Goal: Task Accomplishment & Management: Use online tool/utility

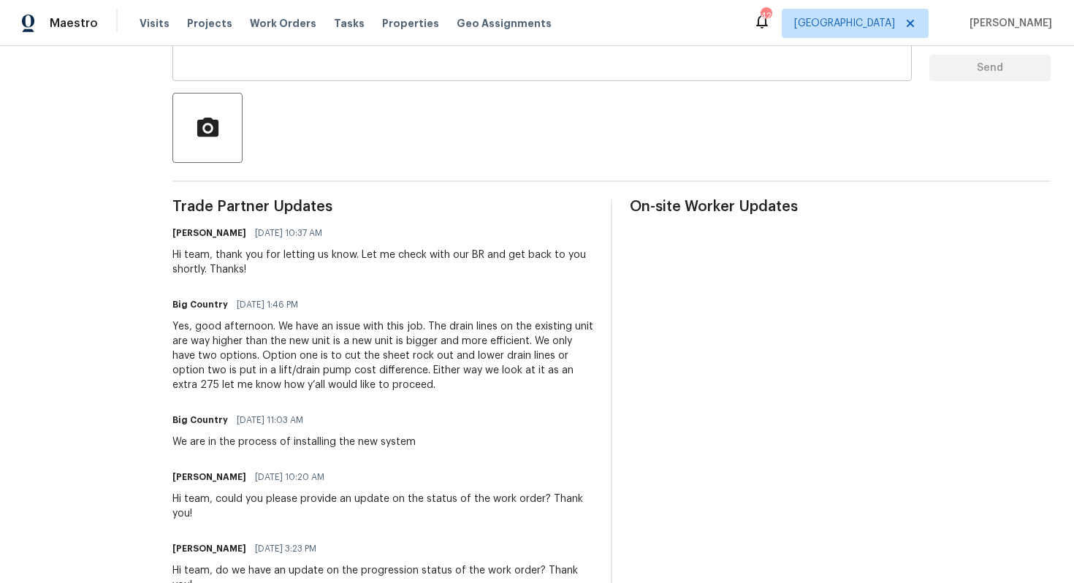
scroll to position [312, 0]
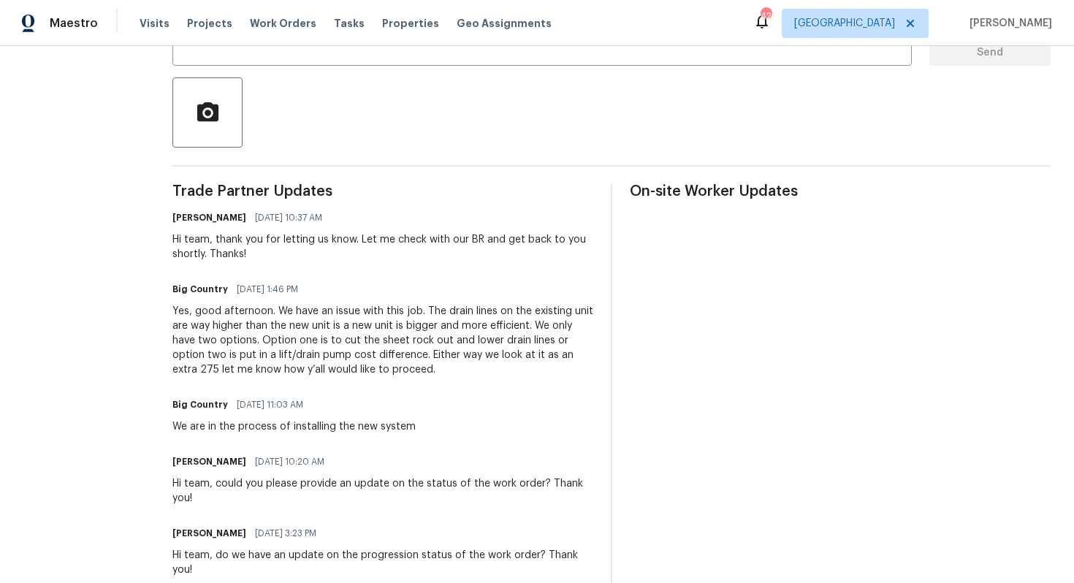
click at [339, 338] on div "Yes, good afternoon. We have an issue with this job. The drain lines on the exi…" at bounding box center [382, 340] width 421 height 73
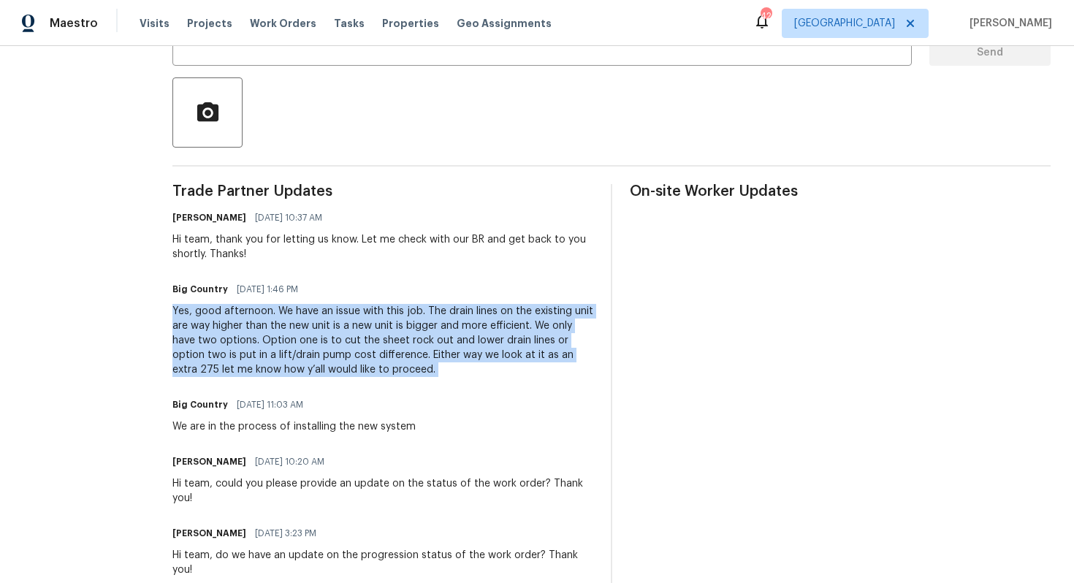
copy div "Yes, good afternoon. We have an issue with this job. The drain lines on the exi…"
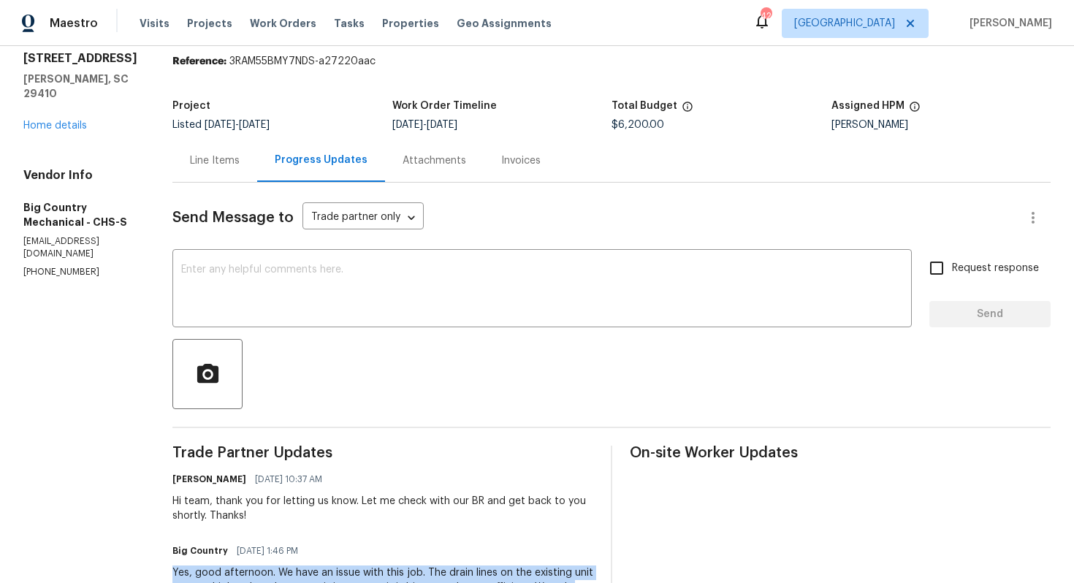
scroll to position [0, 0]
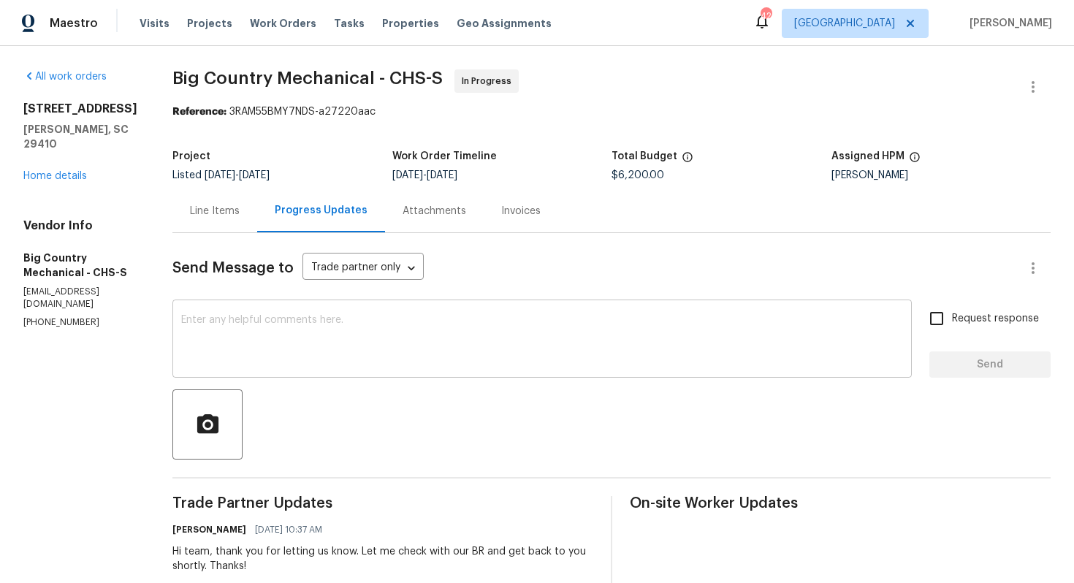
click at [399, 313] on div "x ​" at bounding box center [541, 340] width 739 height 74
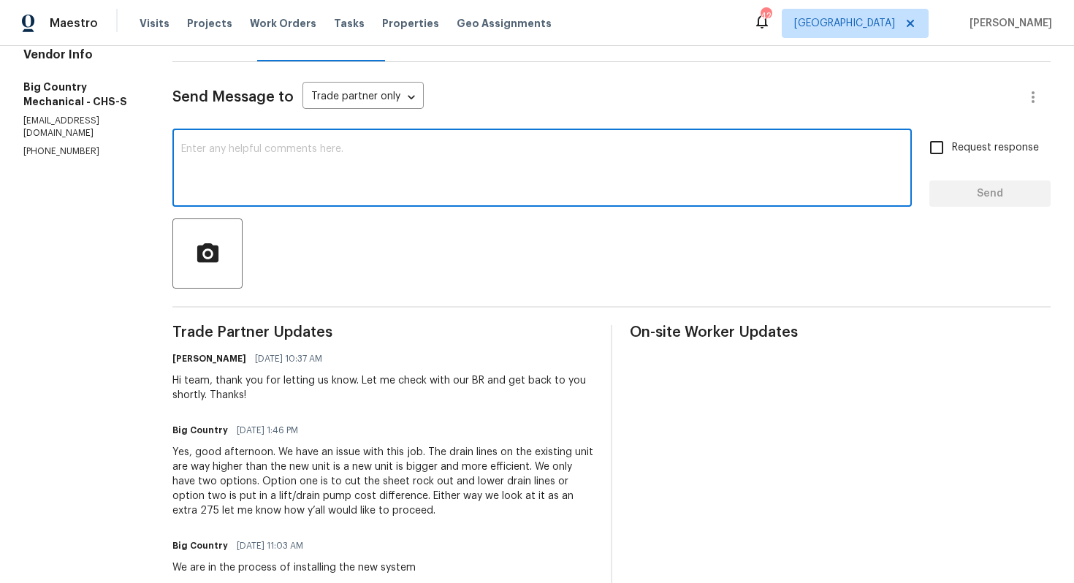
scroll to position [172, 0]
paste textarea "Hi [Name], The additional cost of $275 has been approved. Kindly proceed with t…"
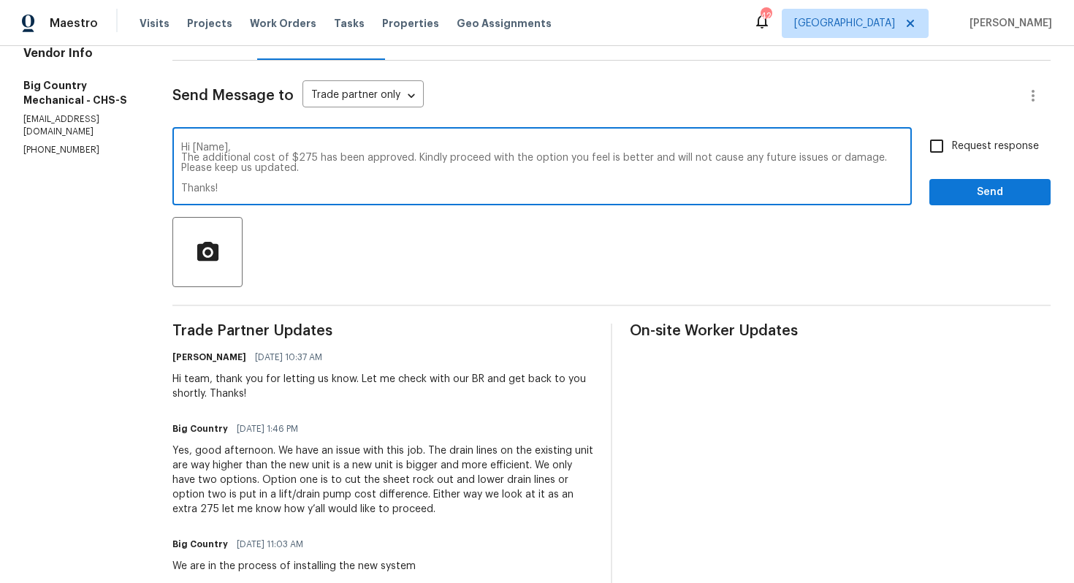
click at [192, 379] on div "Hi team, thank you for letting us know. Let me check with our BR and get back t…" at bounding box center [382, 386] width 421 height 29
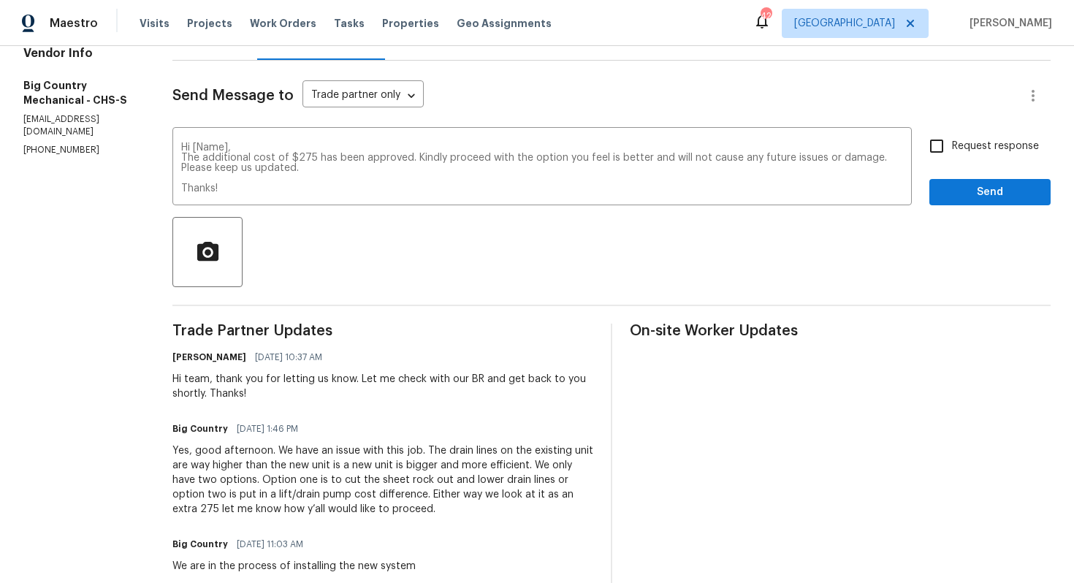
click at [192, 379] on div "Hi team, thank you for letting us know. Let me check with our BR and get back t…" at bounding box center [382, 386] width 421 height 29
copy div "team"
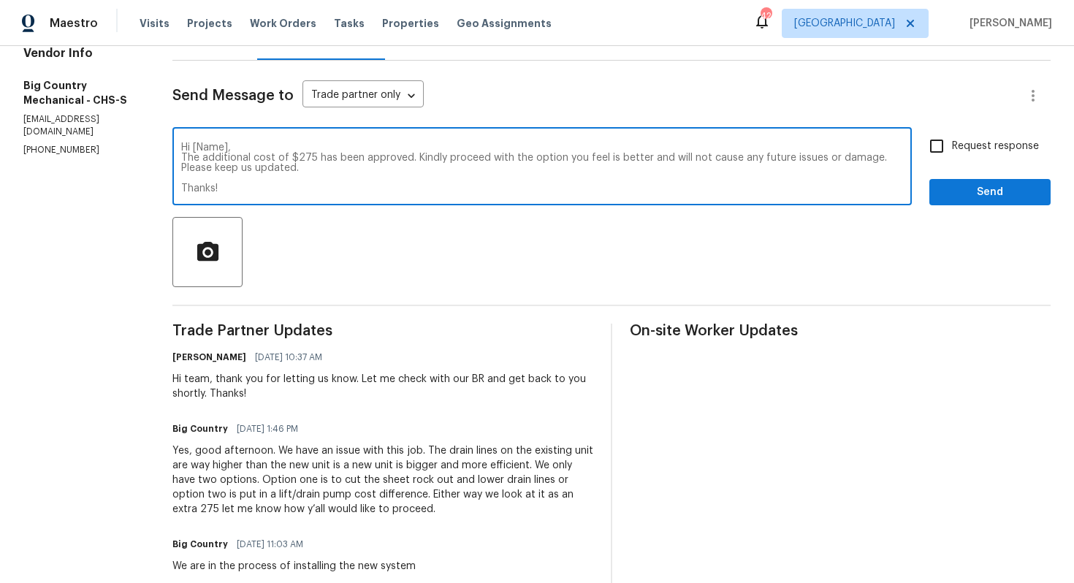
drag, startPoint x: 222, startPoint y: 146, endPoint x: 187, endPoint y: 147, distance: 35.1
click at [187, 147] on textarea "Hi [Name], The additional cost of $275 has been approved. Kindly proceed with t…" at bounding box center [542, 167] width 722 height 51
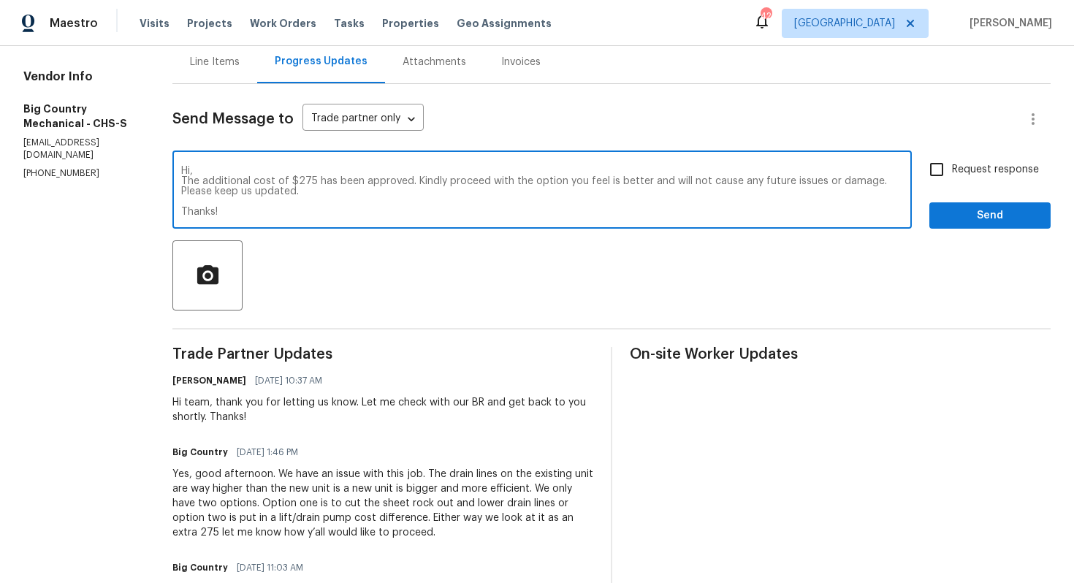
scroll to position [0, 0]
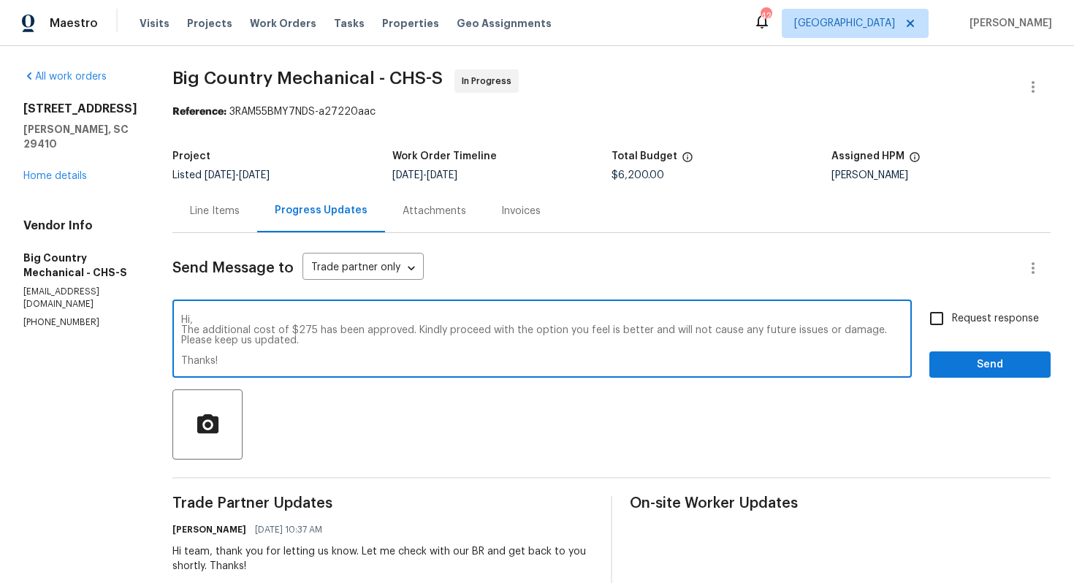
type textarea "Hi, The additional cost of $275 has been approved. Kindly proceed with the opti…"
click at [957, 328] on label "Request response" at bounding box center [980, 318] width 118 height 31
click at [952, 328] on input "Request response" at bounding box center [936, 318] width 31 height 31
checkbox input "true"
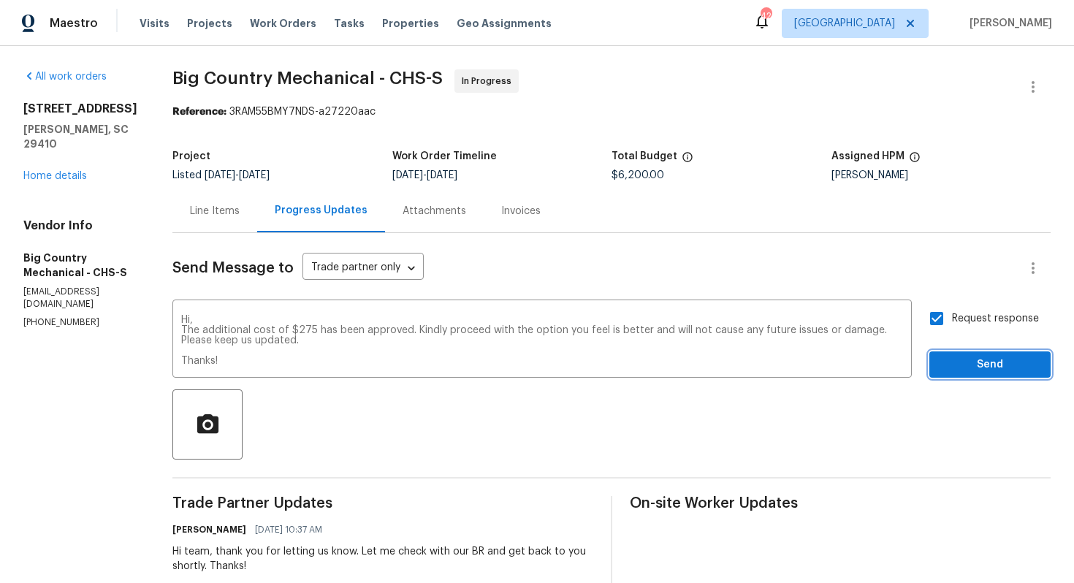
click at [961, 365] on span "Send" at bounding box center [990, 365] width 98 height 18
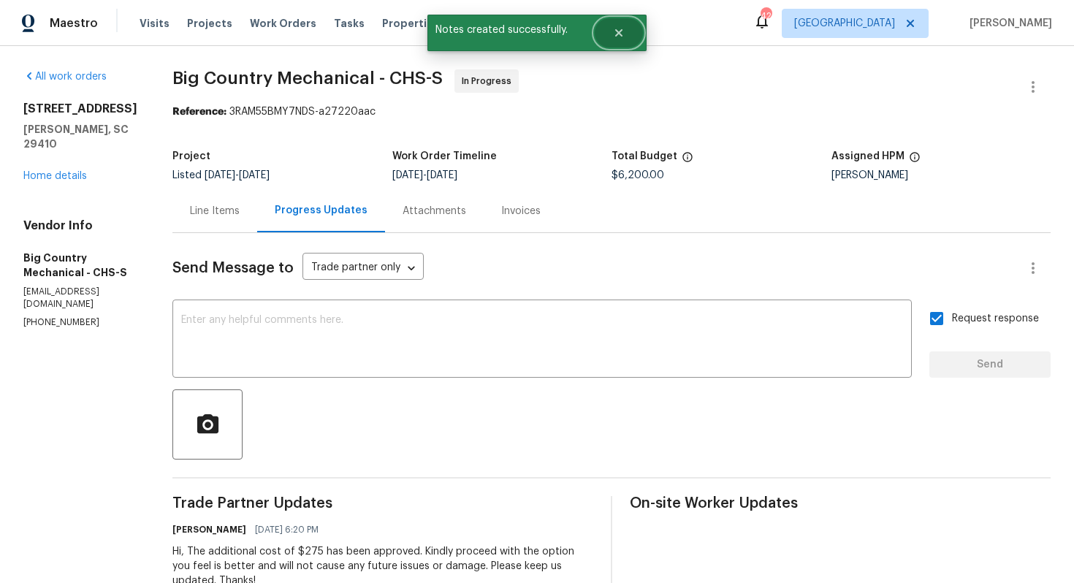
click at [621, 36] on icon "Close" at bounding box center [618, 32] width 7 height 7
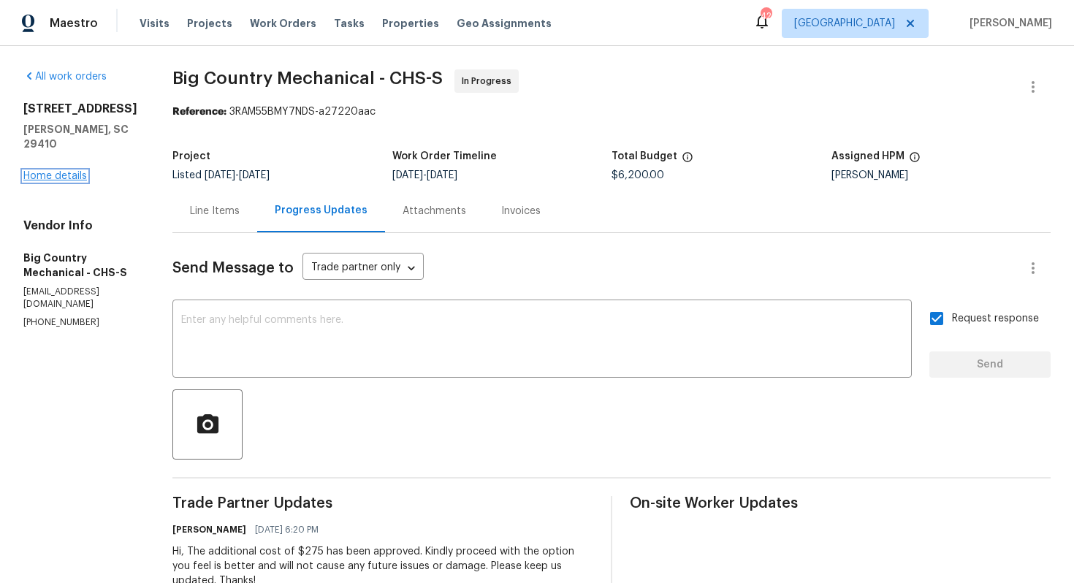
click at [32, 180] on link "Home details" at bounding box center [55, 176] width 64 height 10
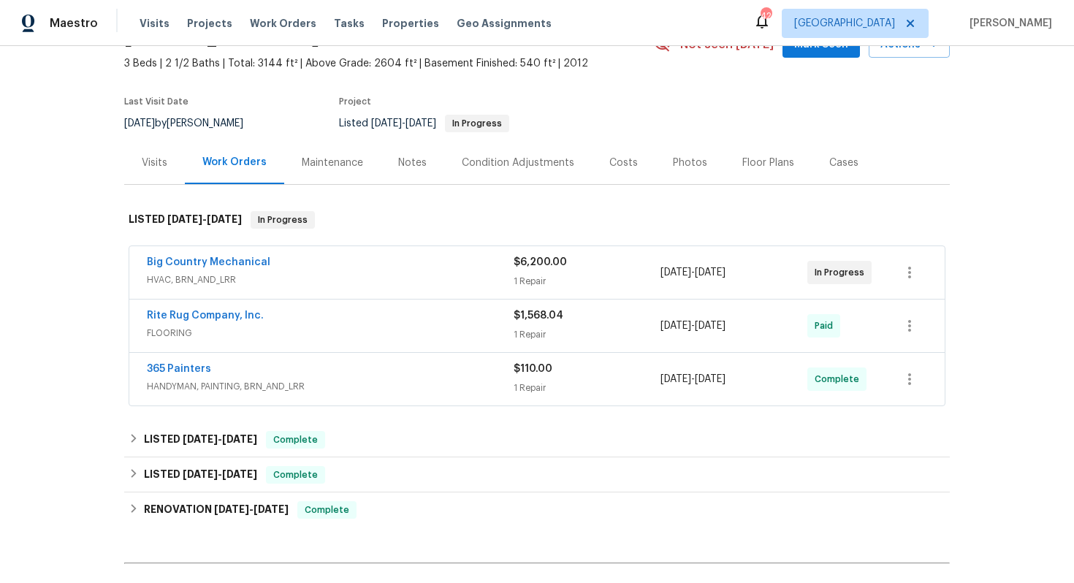
scroll to position [12, 0]
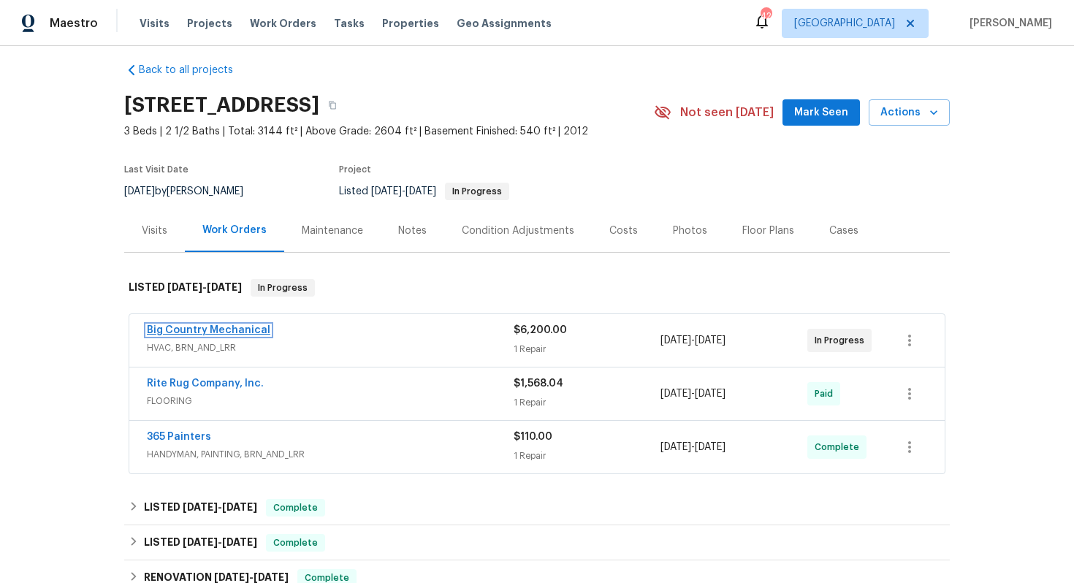
click at [202, 325] on link "Big Country Mechanical" at bounding box center [208, 330] width 123 height 10
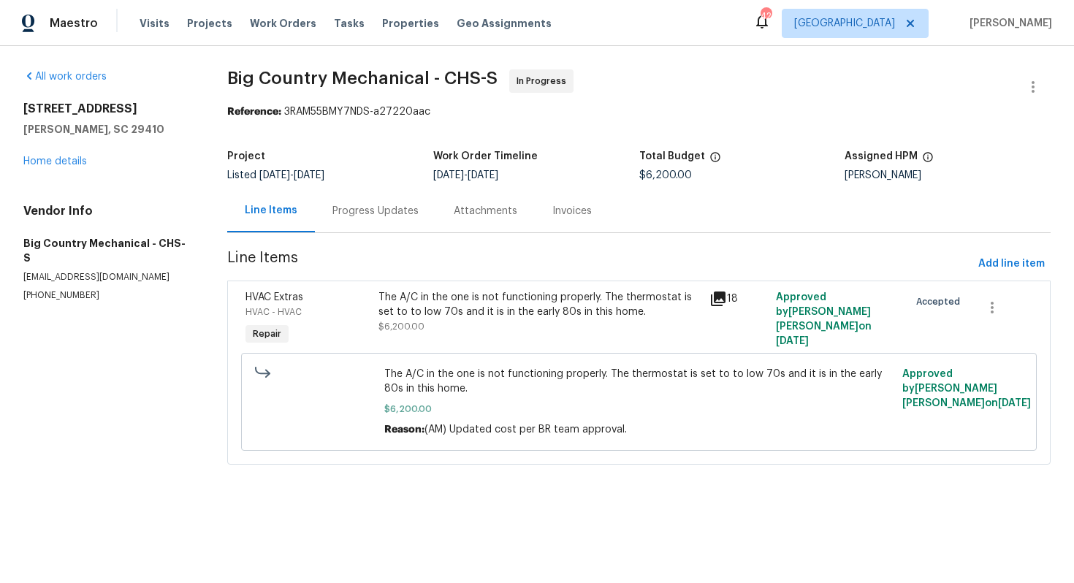
click at [447, 294] on div "The A/C in the one is not functioning properly. The thermostat is set to to low…" at bounding box center [539, 304] width 323 height 29
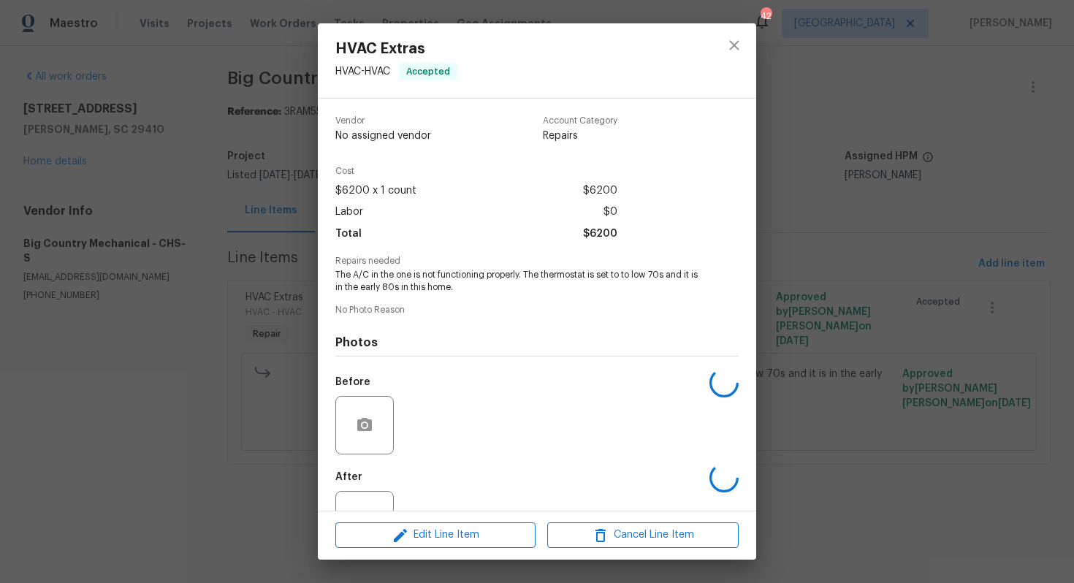
scroll to position [53, 0]
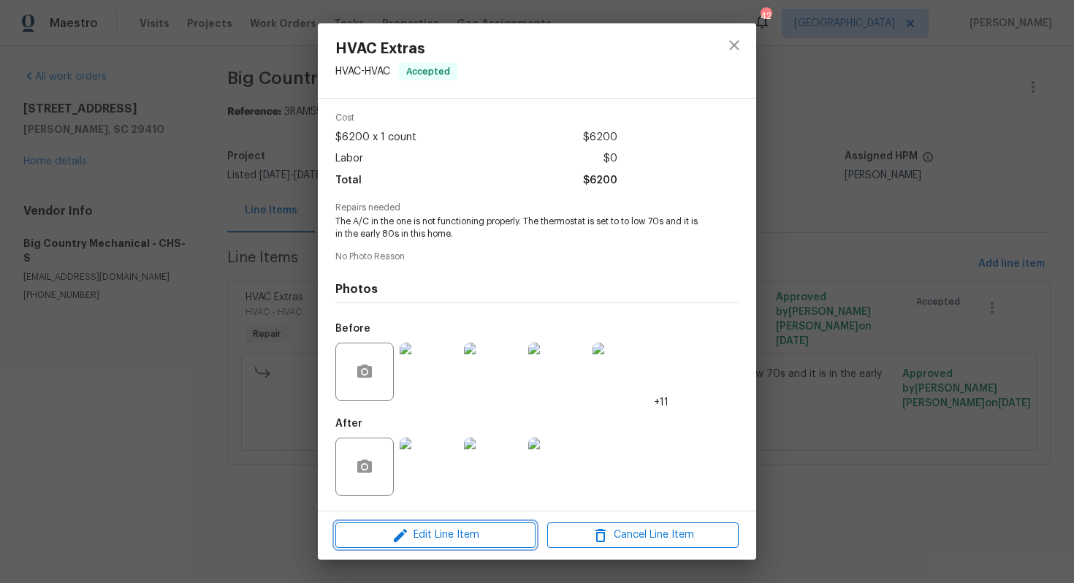
click at [429, 531] on span "Edit Line Item" at bounding box center [435, 535] width 191 height 18
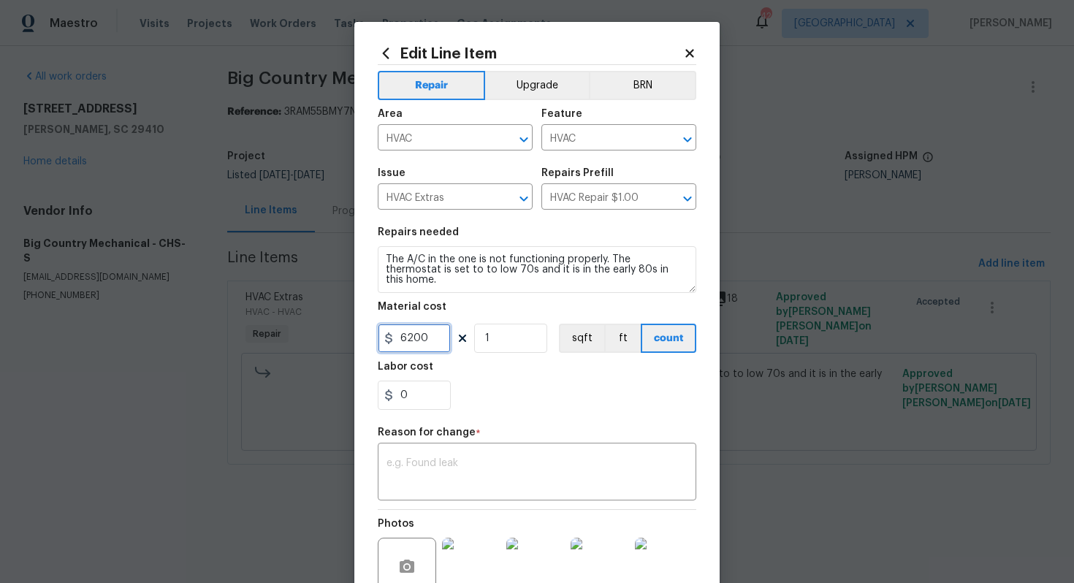
click at [425, 345] on input "6200" at bounding box center [414, 338] width 73 height 29
type input "6475"
click at [467, 473] on textarea at bounding box center [536, 473] width 301 height 31
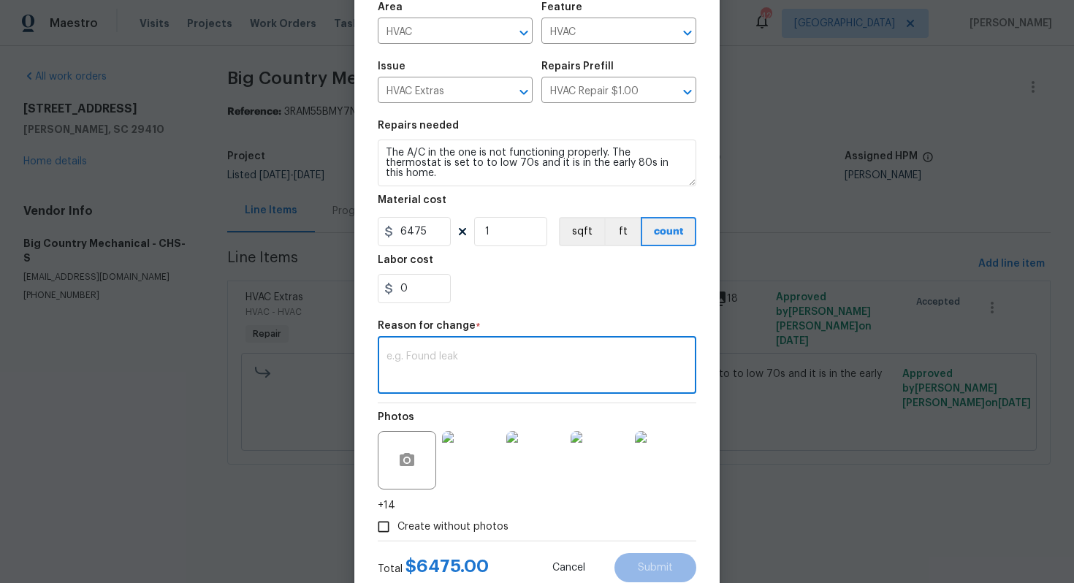
scroll to position [152, 0]
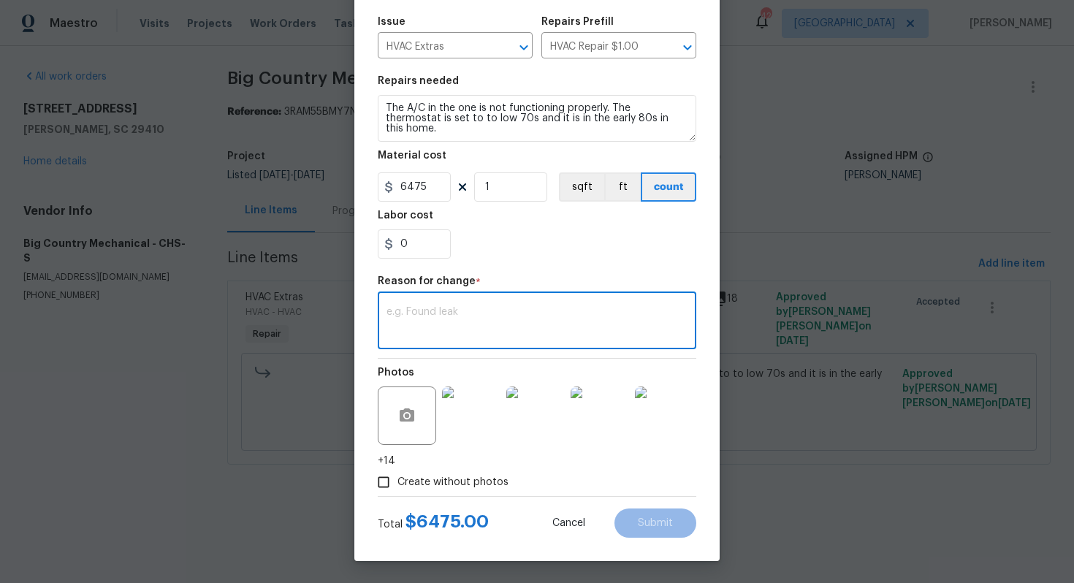
click at [540, 322] on textarea at bounding box center [536, 322] width 301 height 31
paste textarea "(AM) Updated cost per BR team approval."
type textarea "(AM) Updated cost per BR team approval."
click at [662, 519] on span "Submit" at bounding box center [655, 523] width 35 height 11
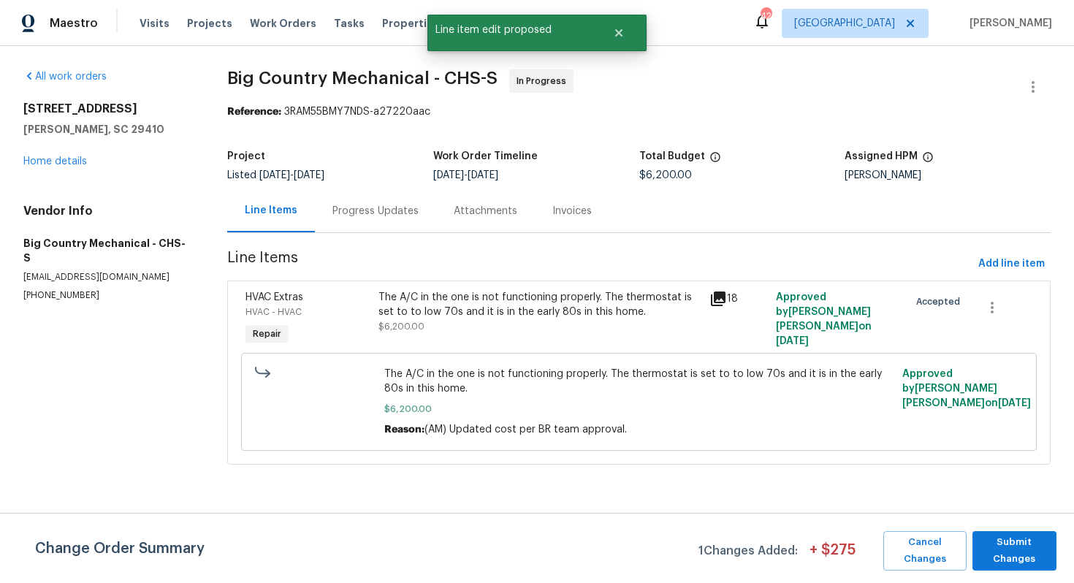
scroll to position [0, 0]
click at [1007, 550] on span "Submit Changes" at bounding box center [1013, 551] width 69 height 34
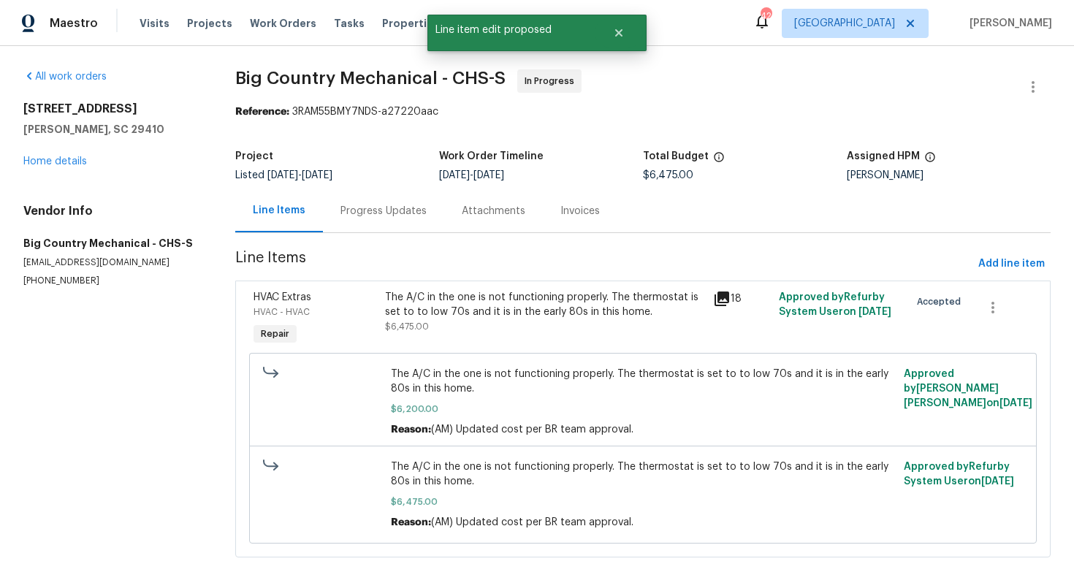
click at [393, 213] on div "Progress Updates" at bounding box center [383, 211] width 86 height 15
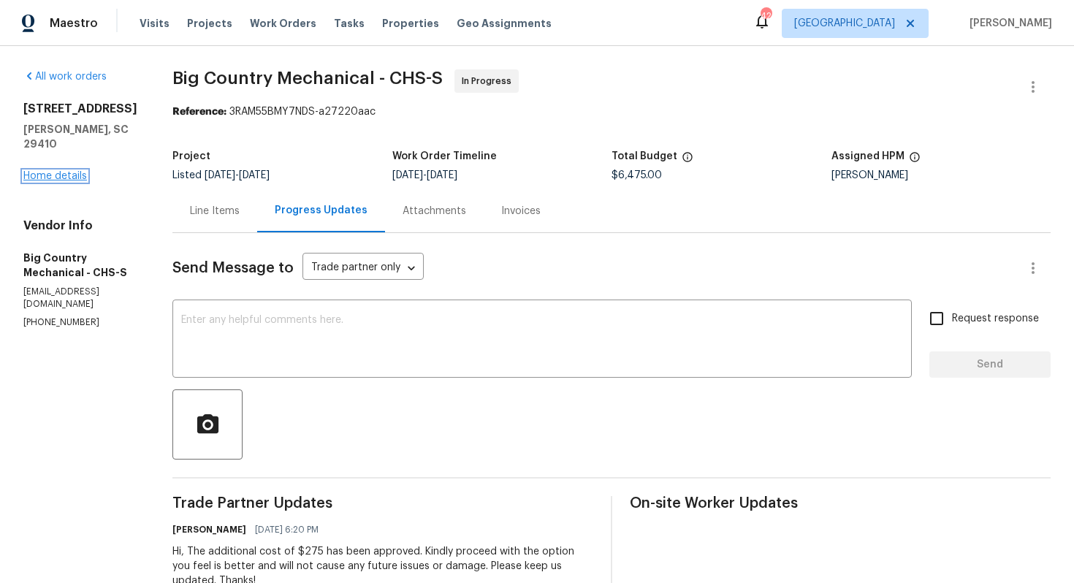
click at [61, 176] on link "Home details" at bounding box center [55, 176] width 64 height 10
